Goal: Navigation & Orientation: Find specific page/section

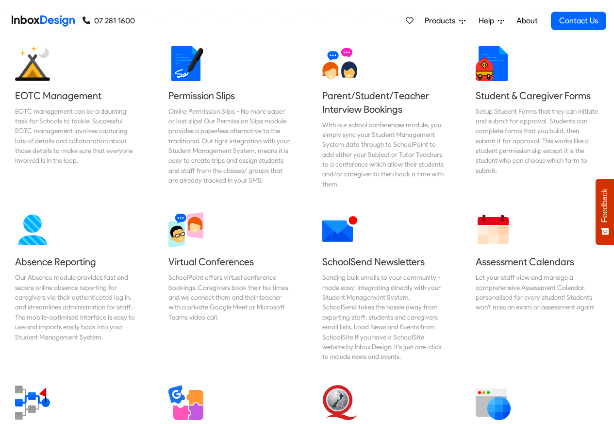
scroll to position [641, 0]
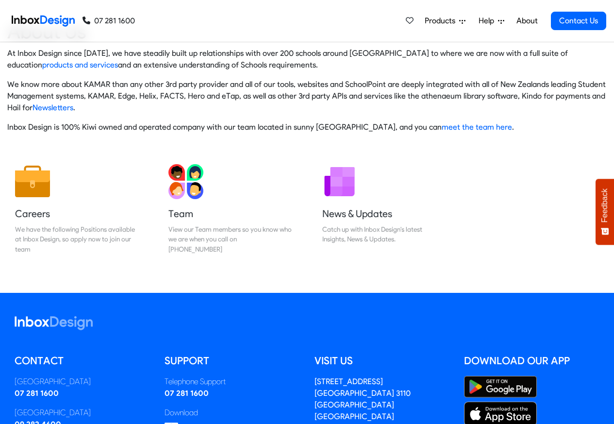
scroll to position [161, 0]
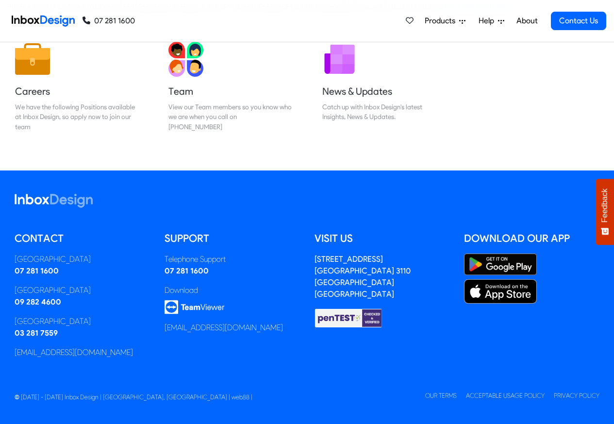
click at [447, 21] on span "Products" at bounding box center [442, 21] width 34 height 12
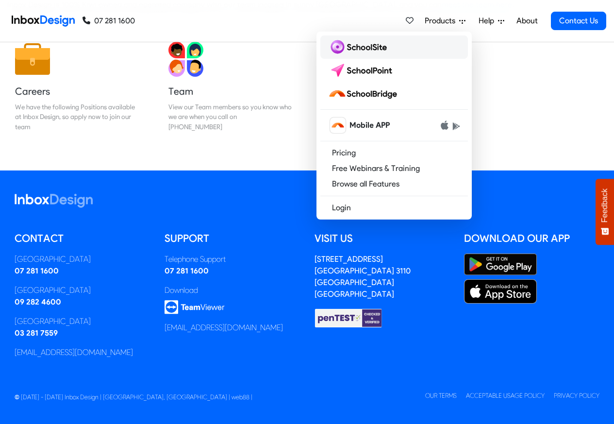
click at [357, 50] on img at bounding box center [359, 47] width 63 height 16
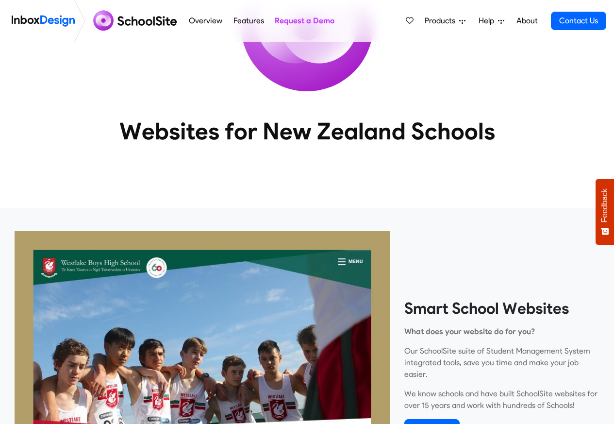
scroll to position [291, 0]
